Goal: Find specific page/section: Find specific page/section

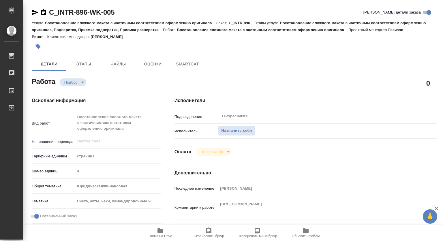
type textarea "x"
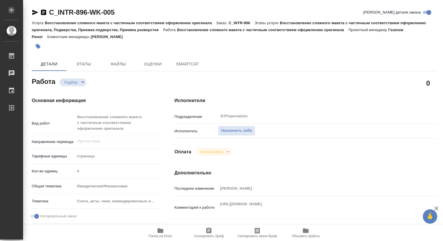
type textarea "x"
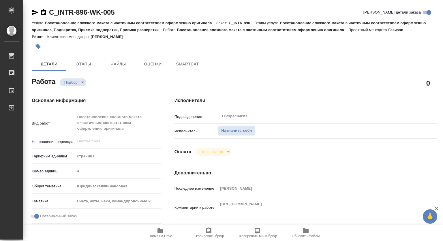
type textarea "x"
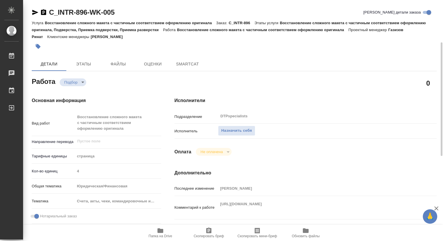
scroll to position [58, 0]
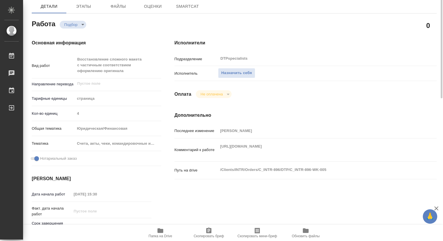
type textarea "x"
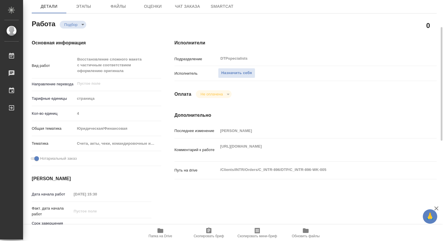
click at [161, 231] on icon "button" at bounding box center [161, 230] width 6 height 5
type textarea "x"
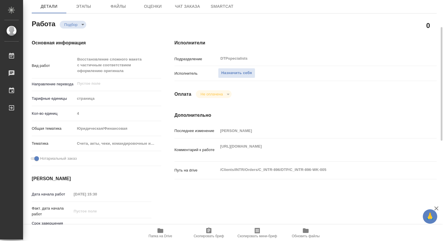
type textarea "x"
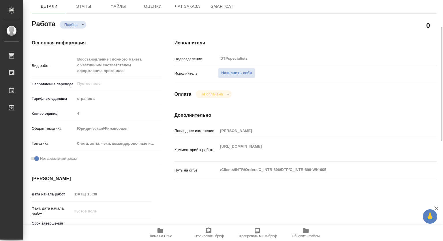
type textarea "x"
